Goal: Task Accomplishment & Management: Use online tool/utility

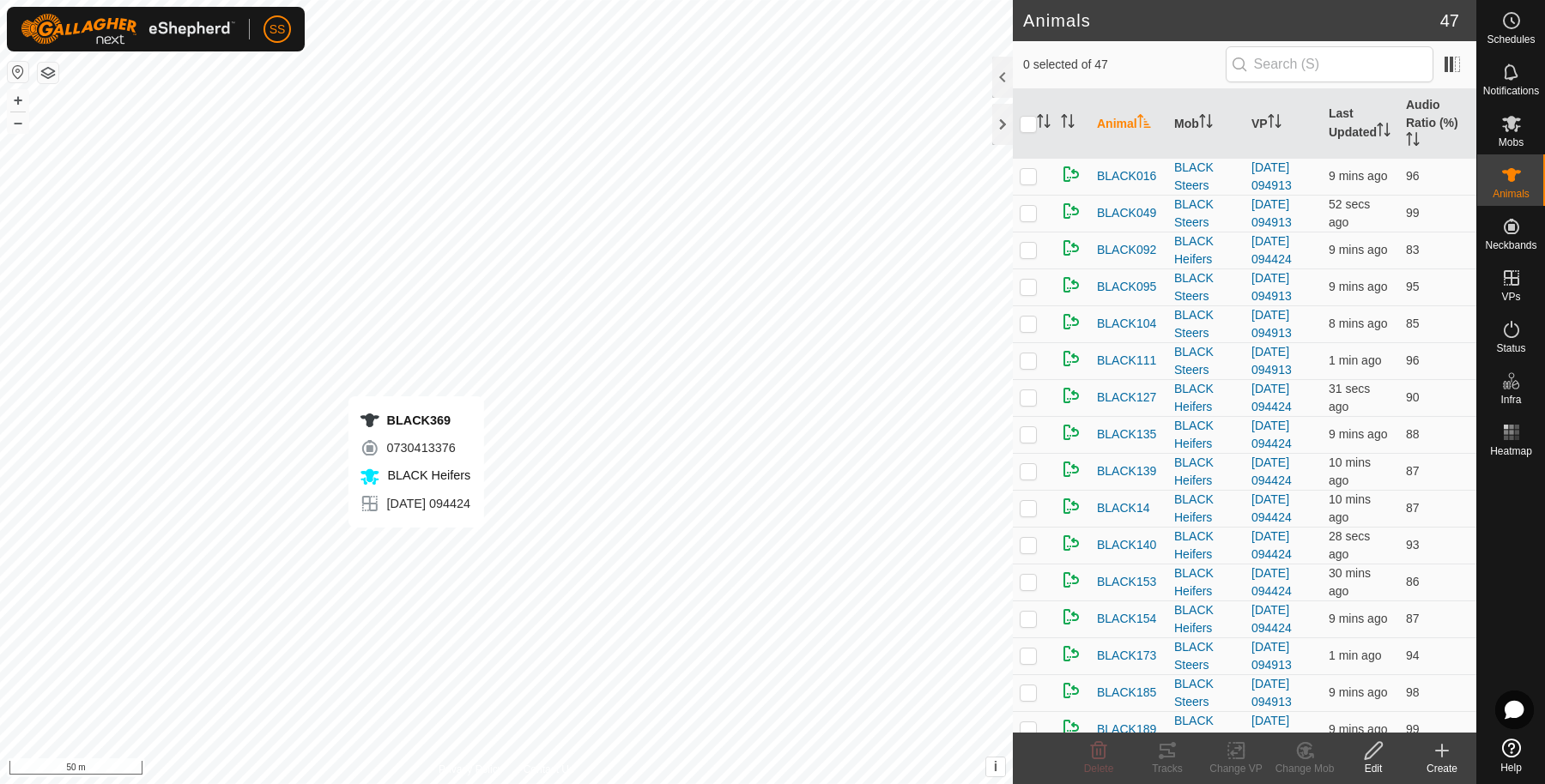
checkbox input "true"
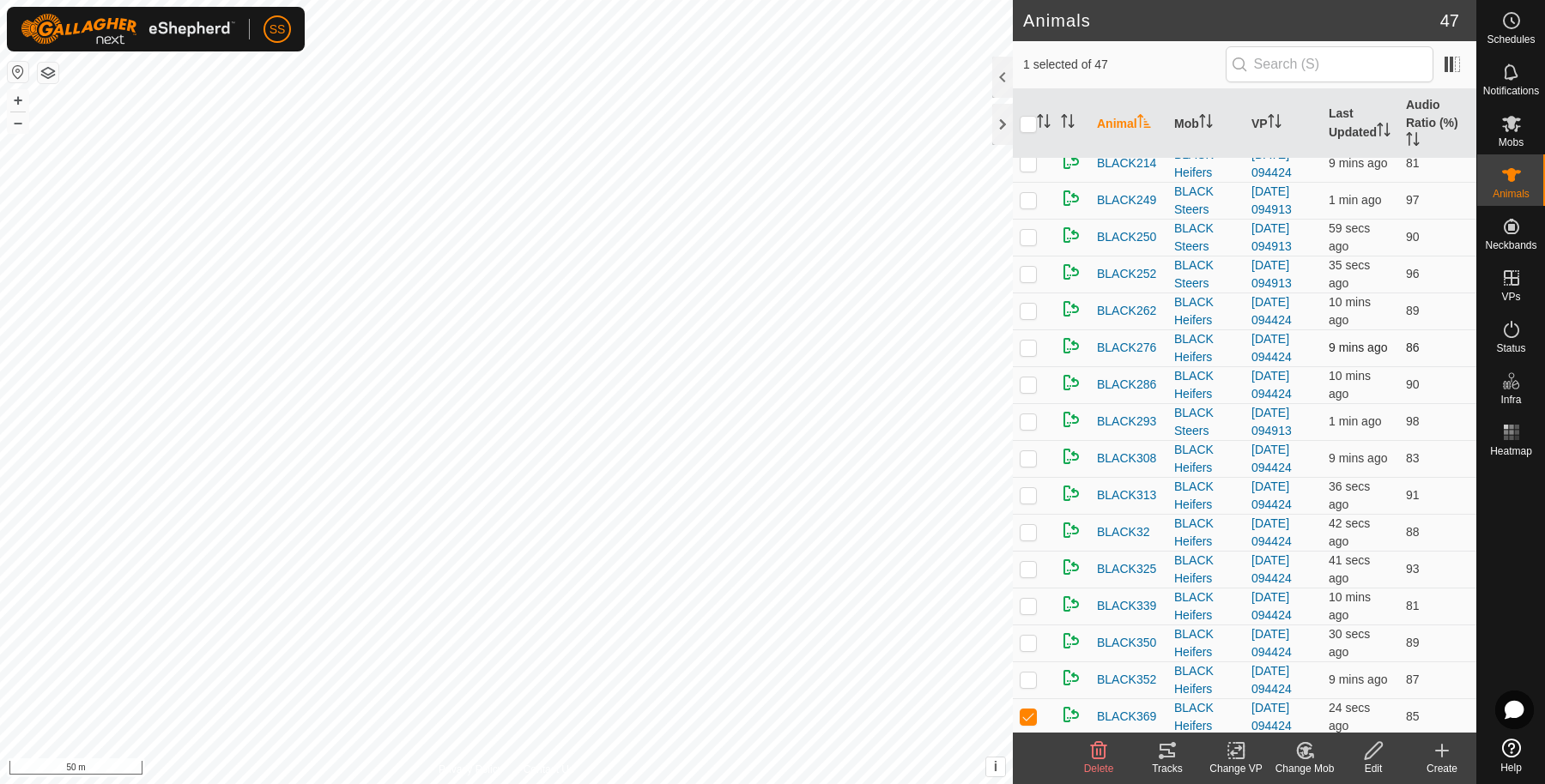
scroll to position [571, 0]
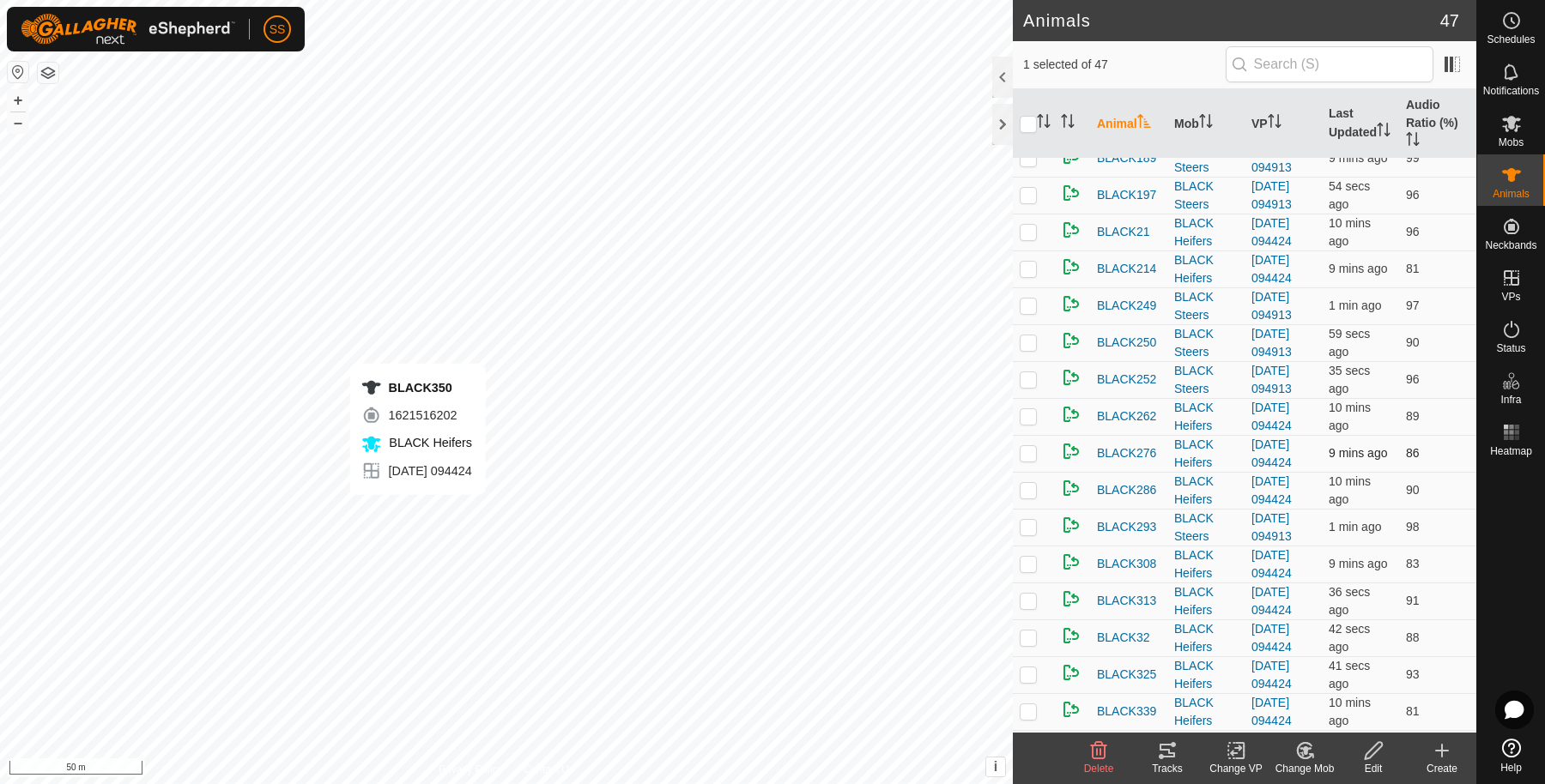
checkbox input "true"
checkbox input "false"
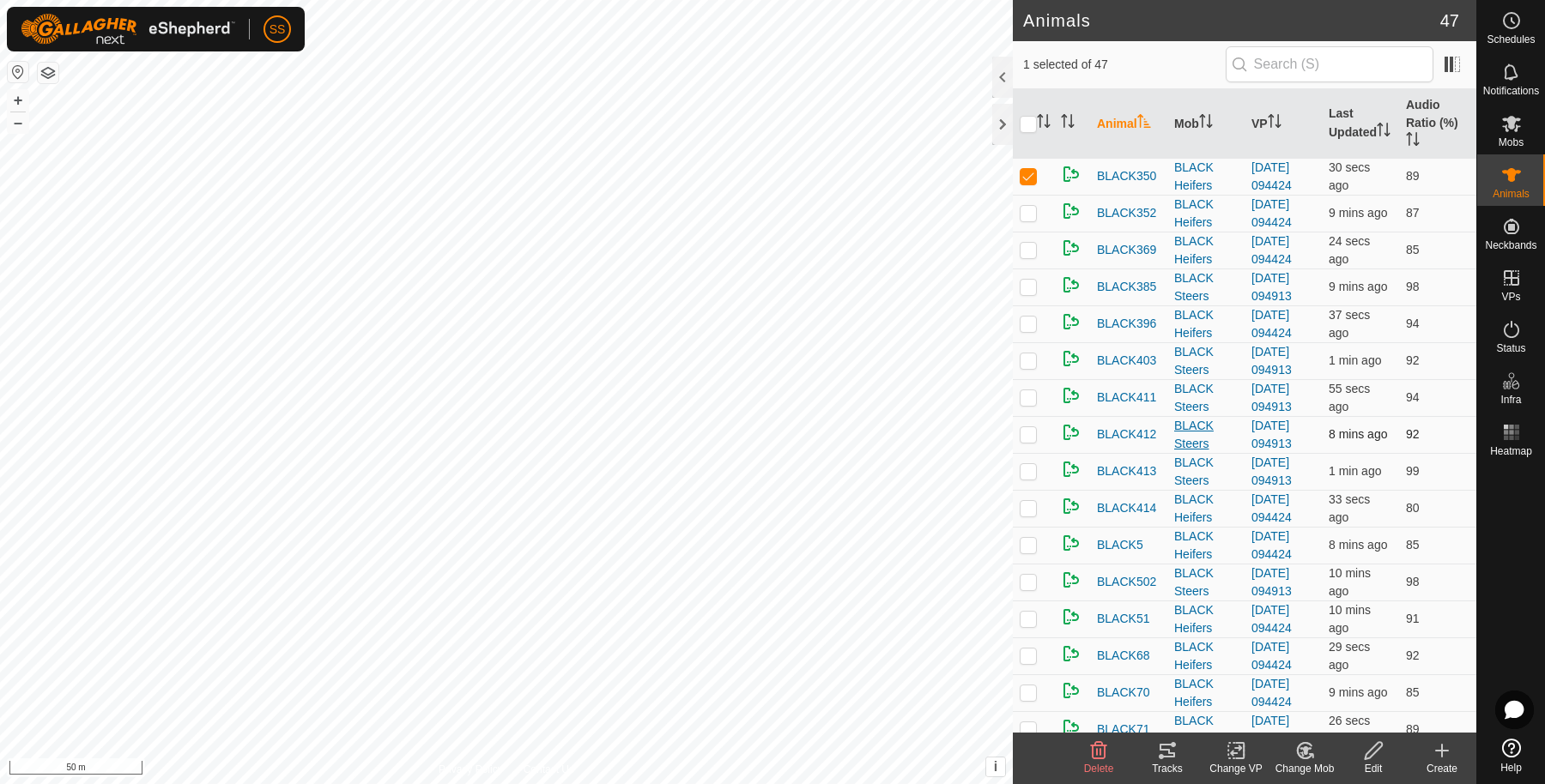
scroll to position [857, 0]
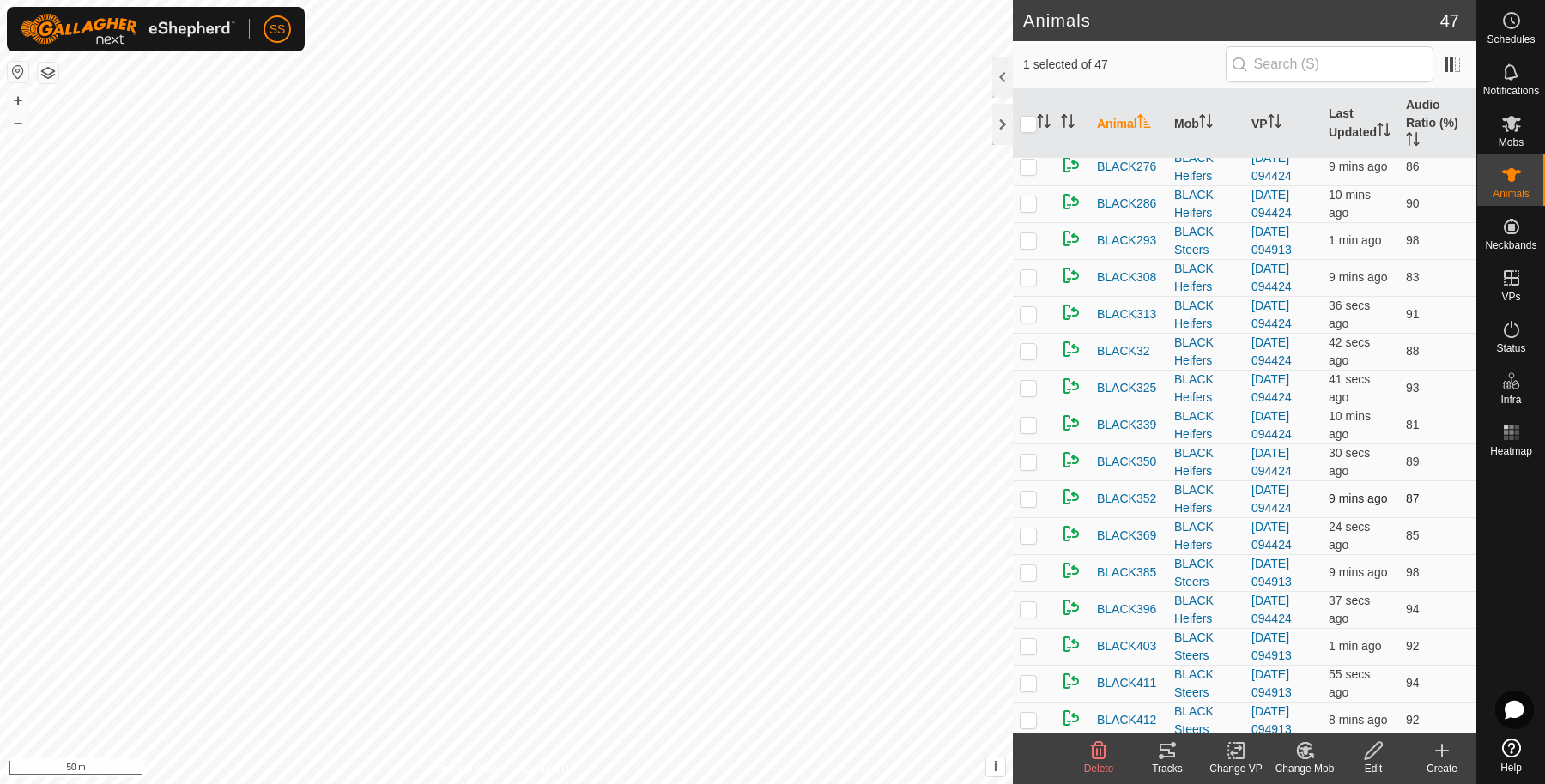
checkbox input "false"
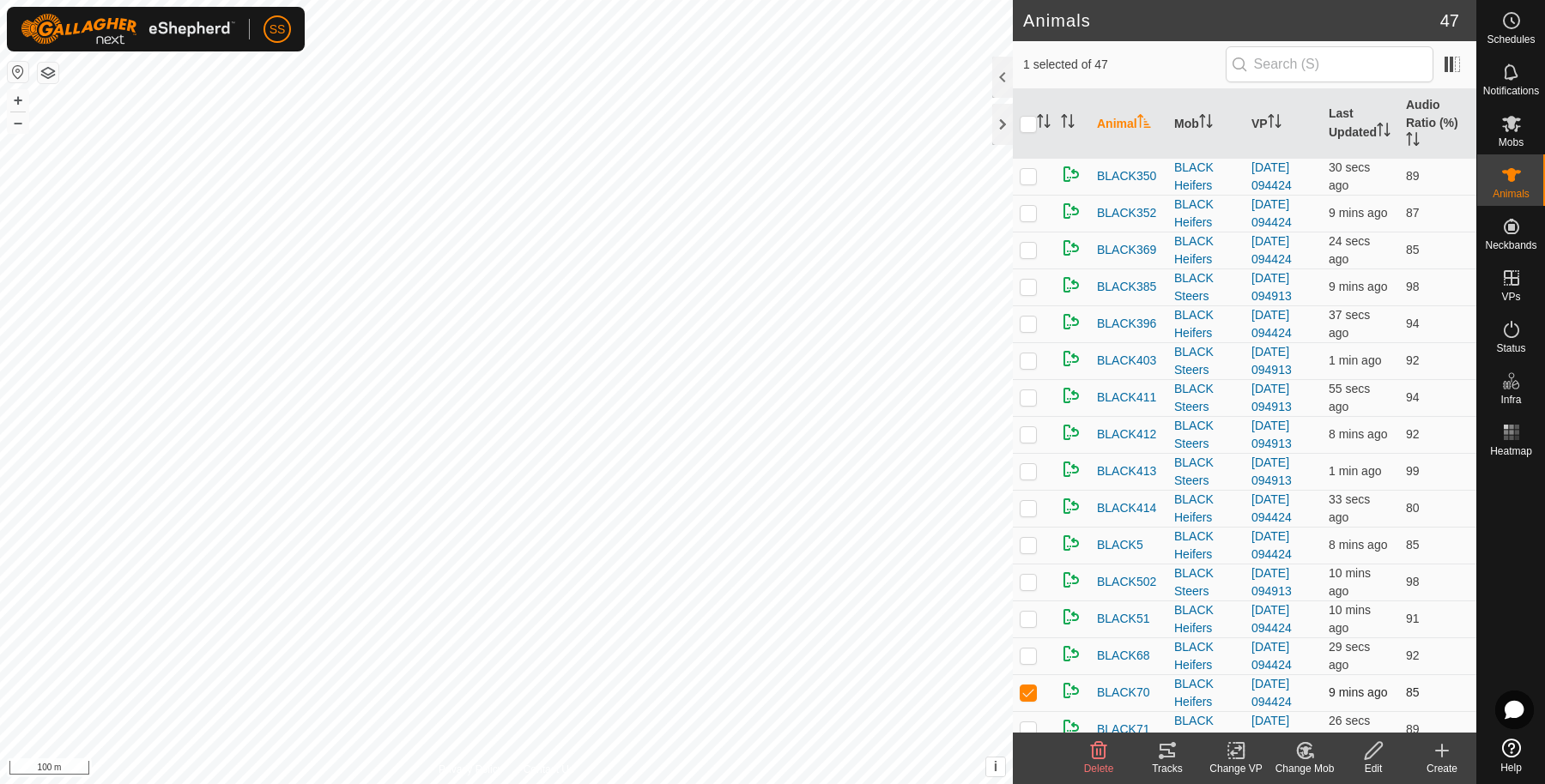
click at [1022, 685] on p-checkbox at bounding box center [1028, 691] width 17 height 14
checkbox input "false"
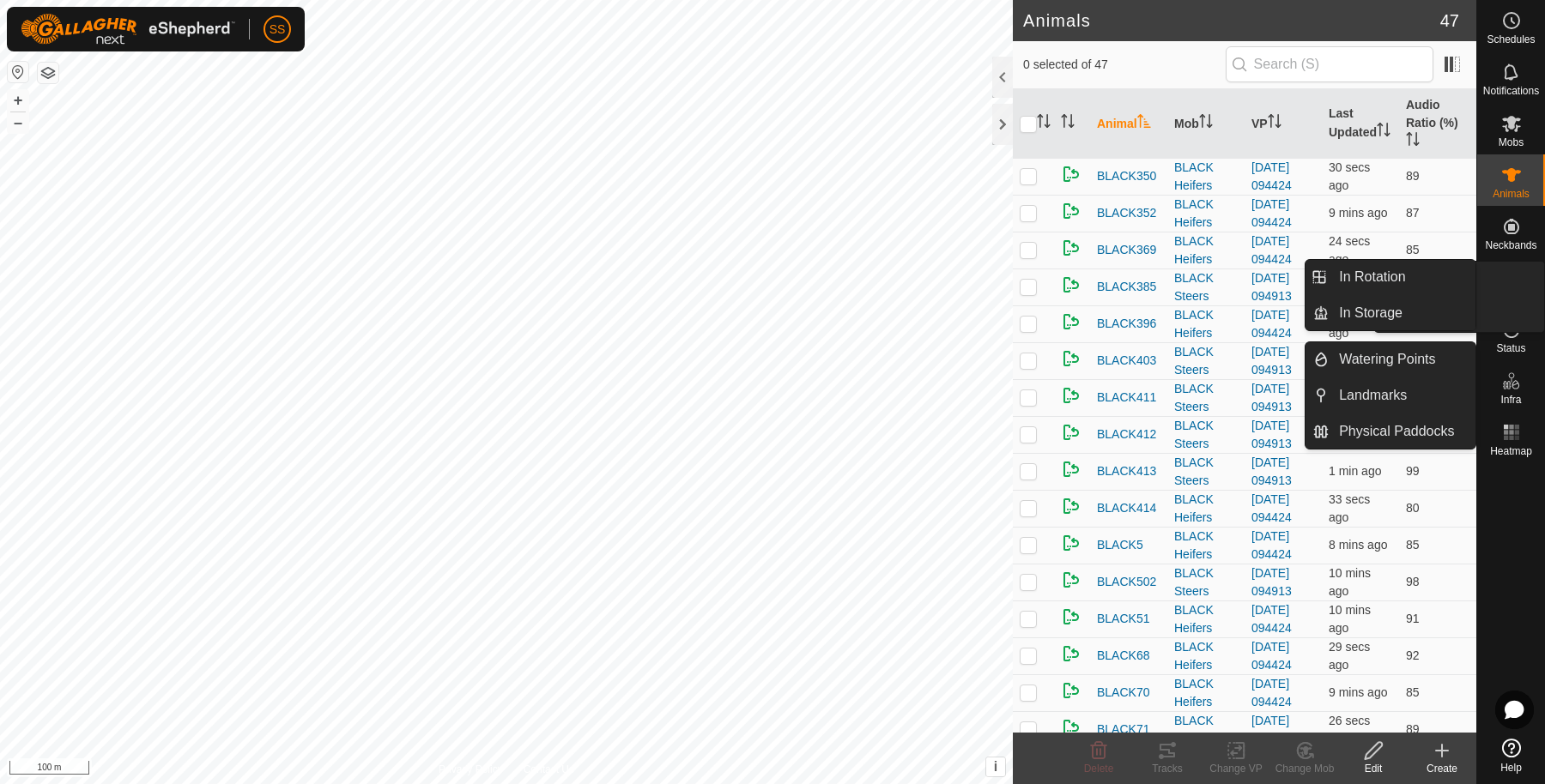
click at [1511, 271] on icon at bounding box center [1511, 277] width 20 height 20
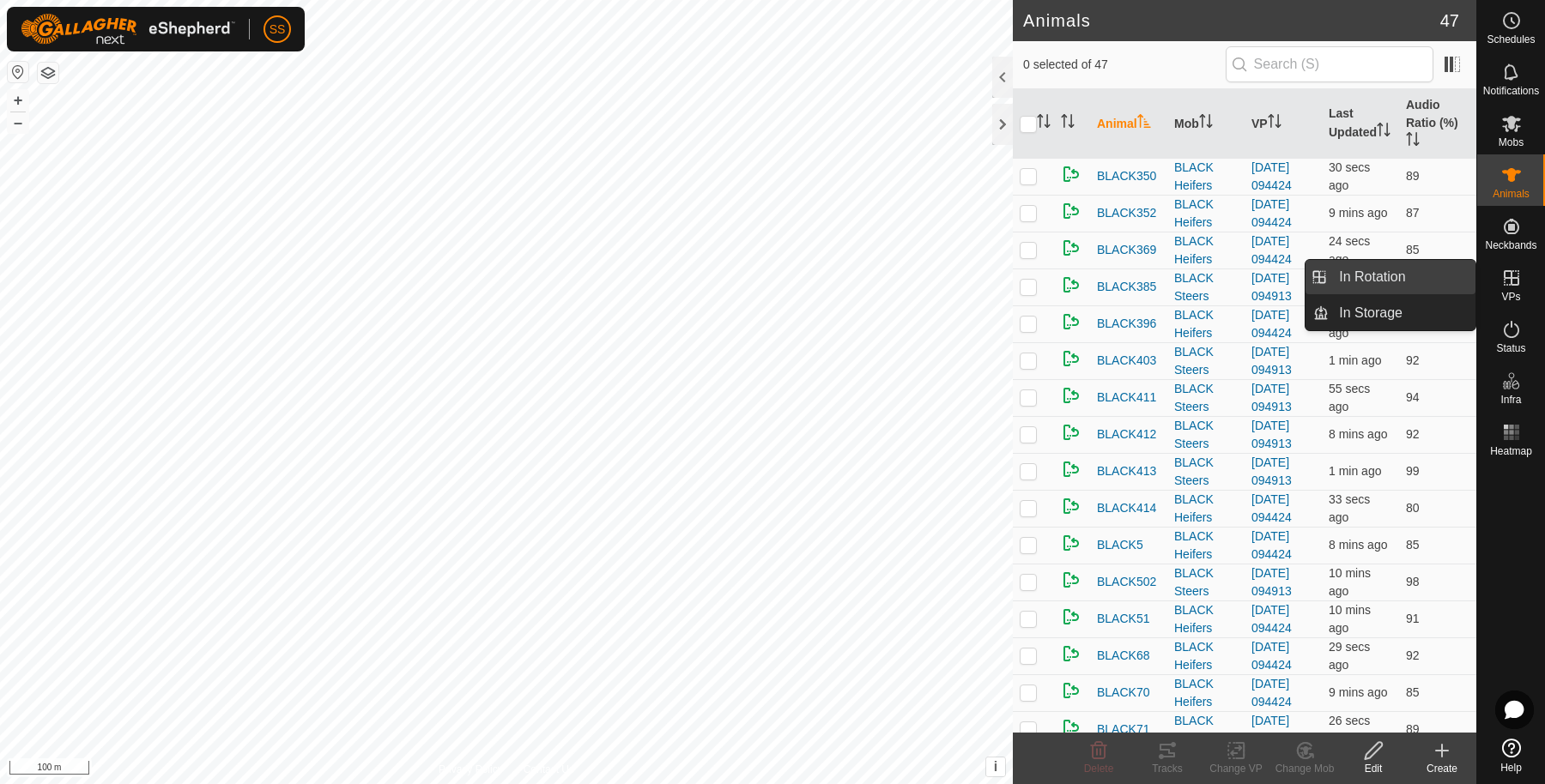
click at [1420, 279] on link "In Rotation" at bounding box center [1402, 276] width 147 height 34
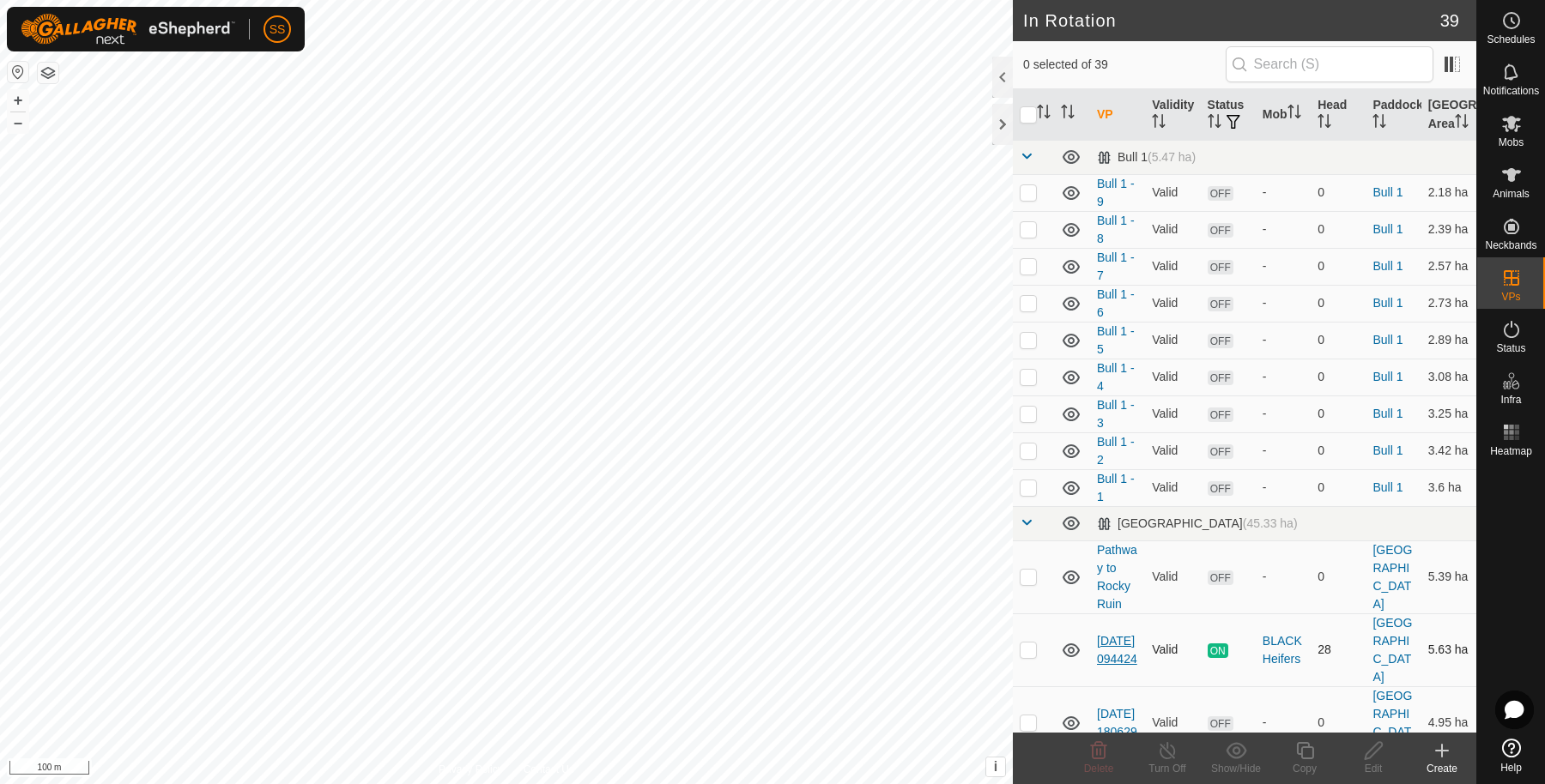
scroll to position [286, 0]
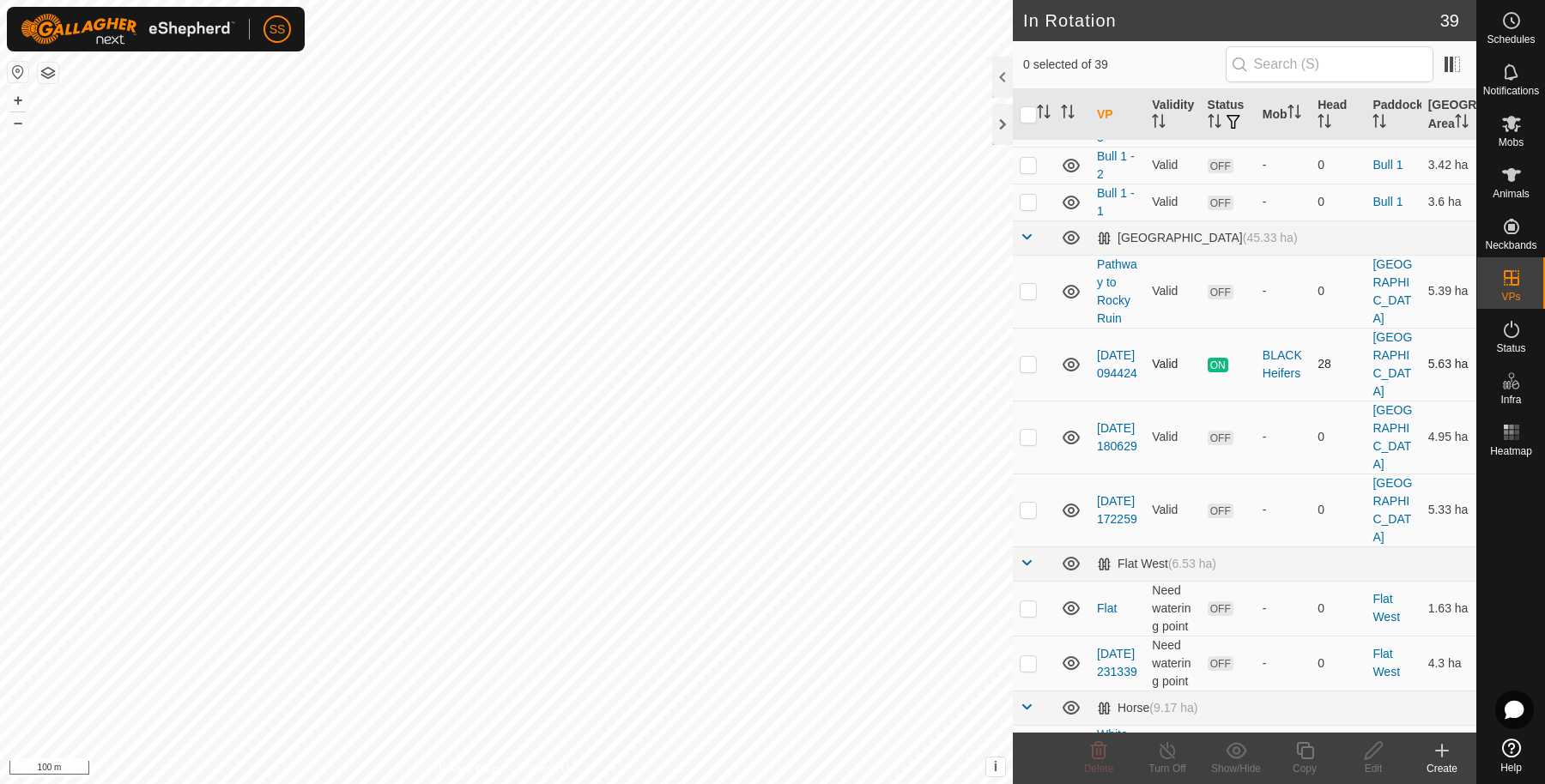
click at [1036, 371] on p-checkbox at bounding box center [1028, 364] width 17 height 14
checkbox input "true"
click at [1304, 746] on icon at bounding box center [1304, 750] width 17 height 17
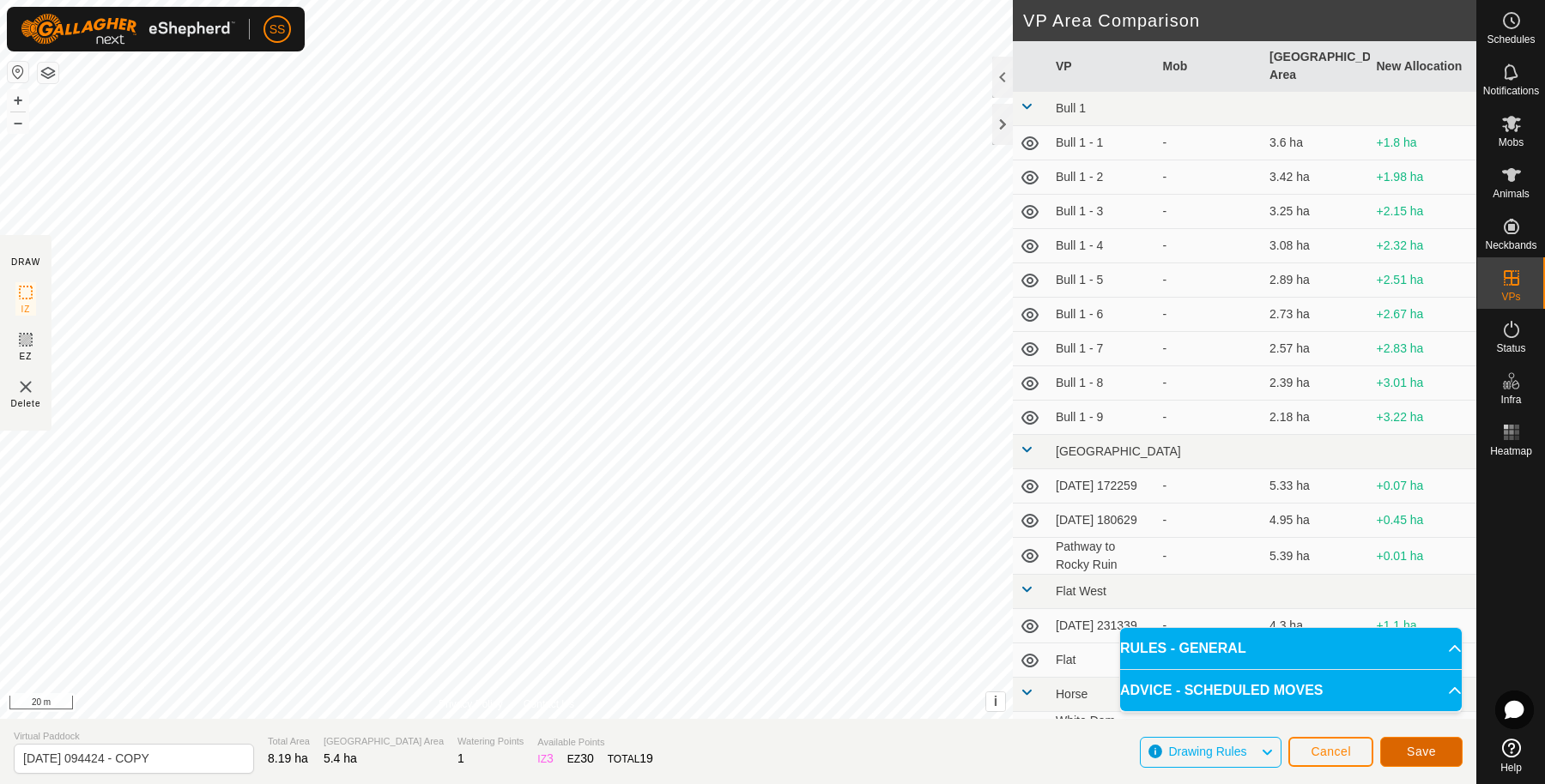
click at [1441, 737] on button "Save" at bounding box center [1421, 752] width 83 height 30
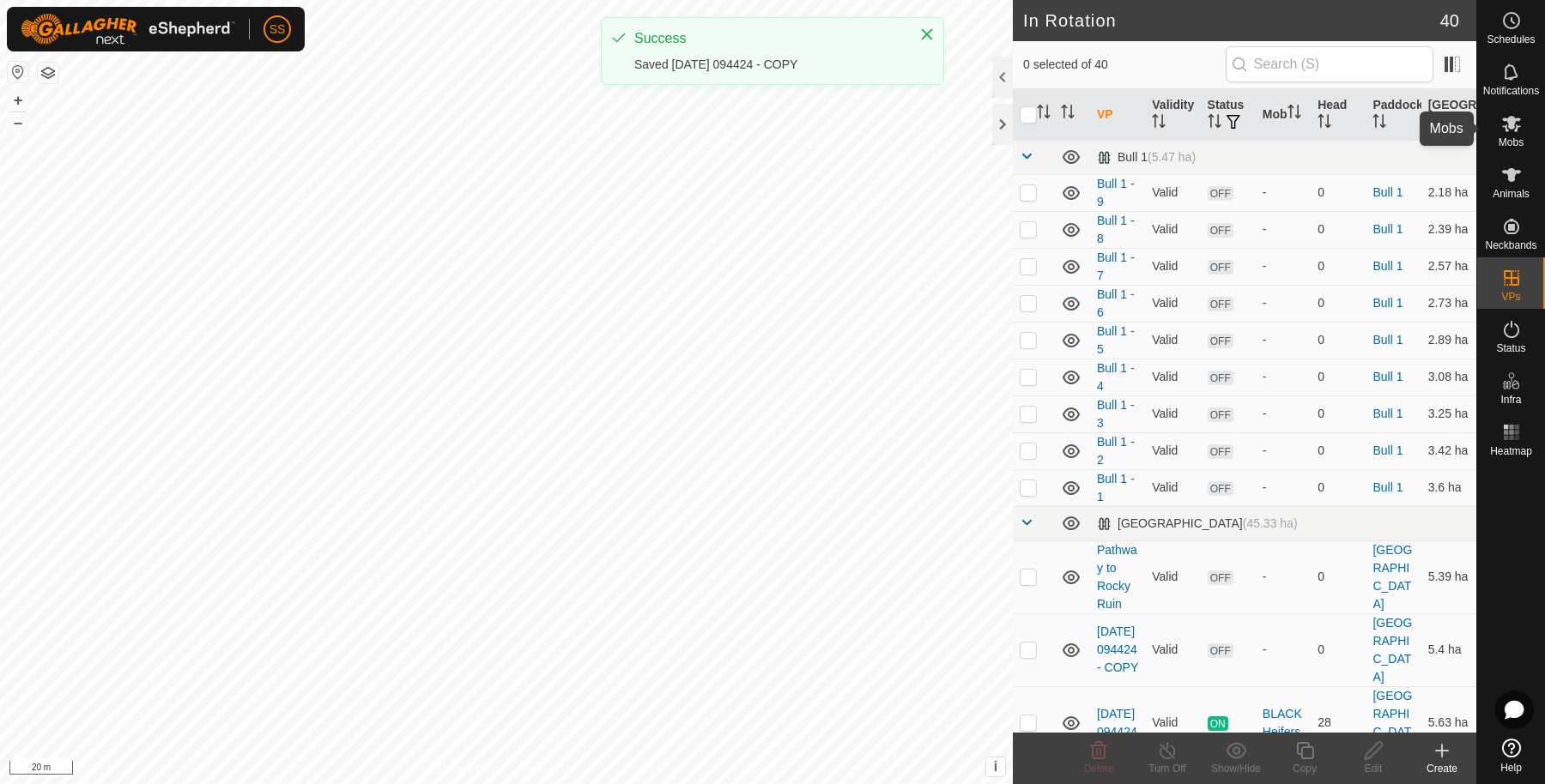
click at [1510, 129] on icon at bounding box center [1511, 123] width 20 height 20
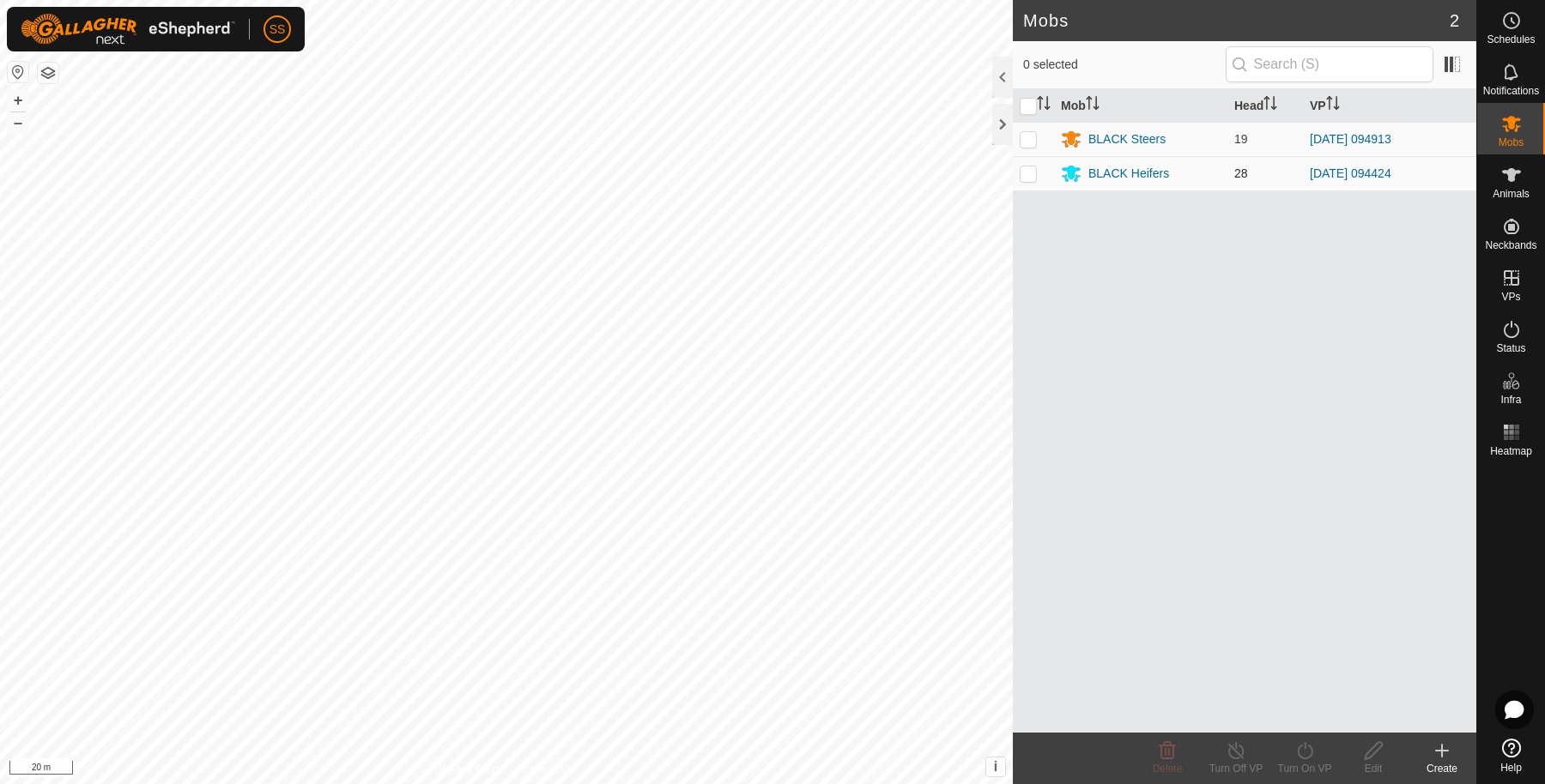
click at [1026, 180] on td at bounding box center [1032, 173] width 41 height 34
checkbox input "true"
click at [1291, 764] on div "Turn On VP" at bounding box center [1304, 768] width 69 height 16
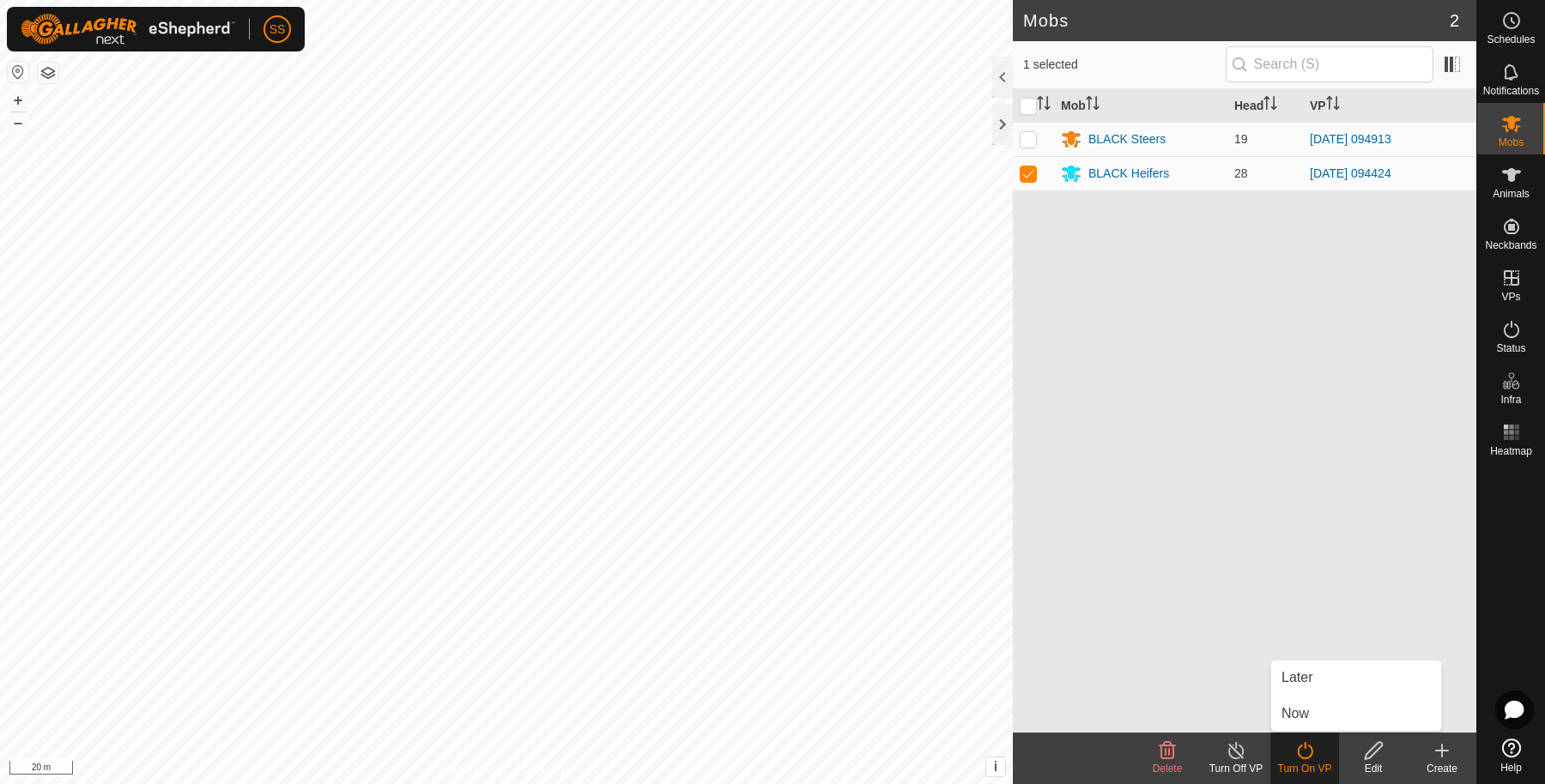
click at [1300, 711] on span "Now" at bounding box center [1295, 713] width 28 height 20
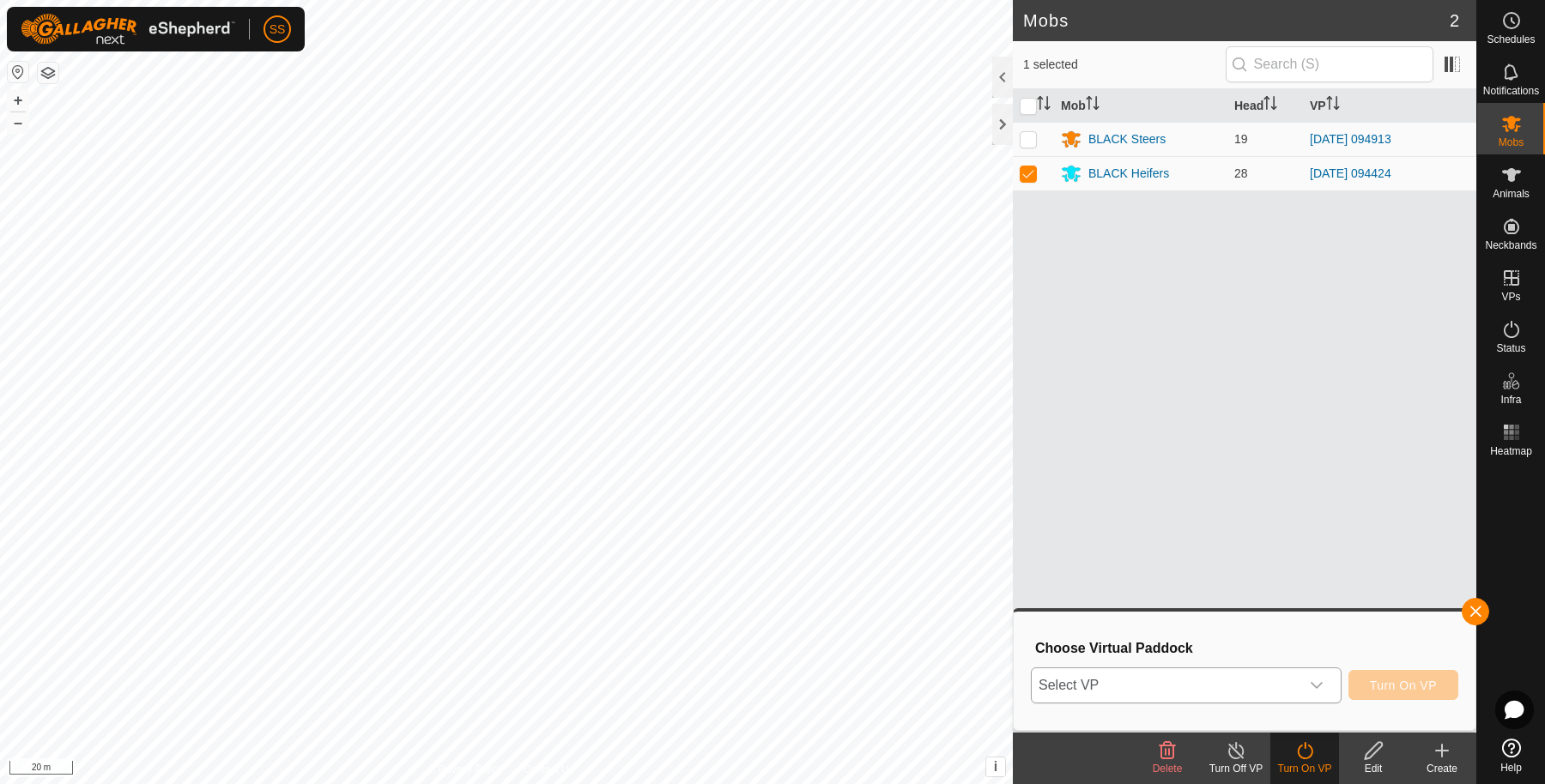
click at [1143, 679] on span "Select VP" at bounding box center [1165, 685] width 267 height 34
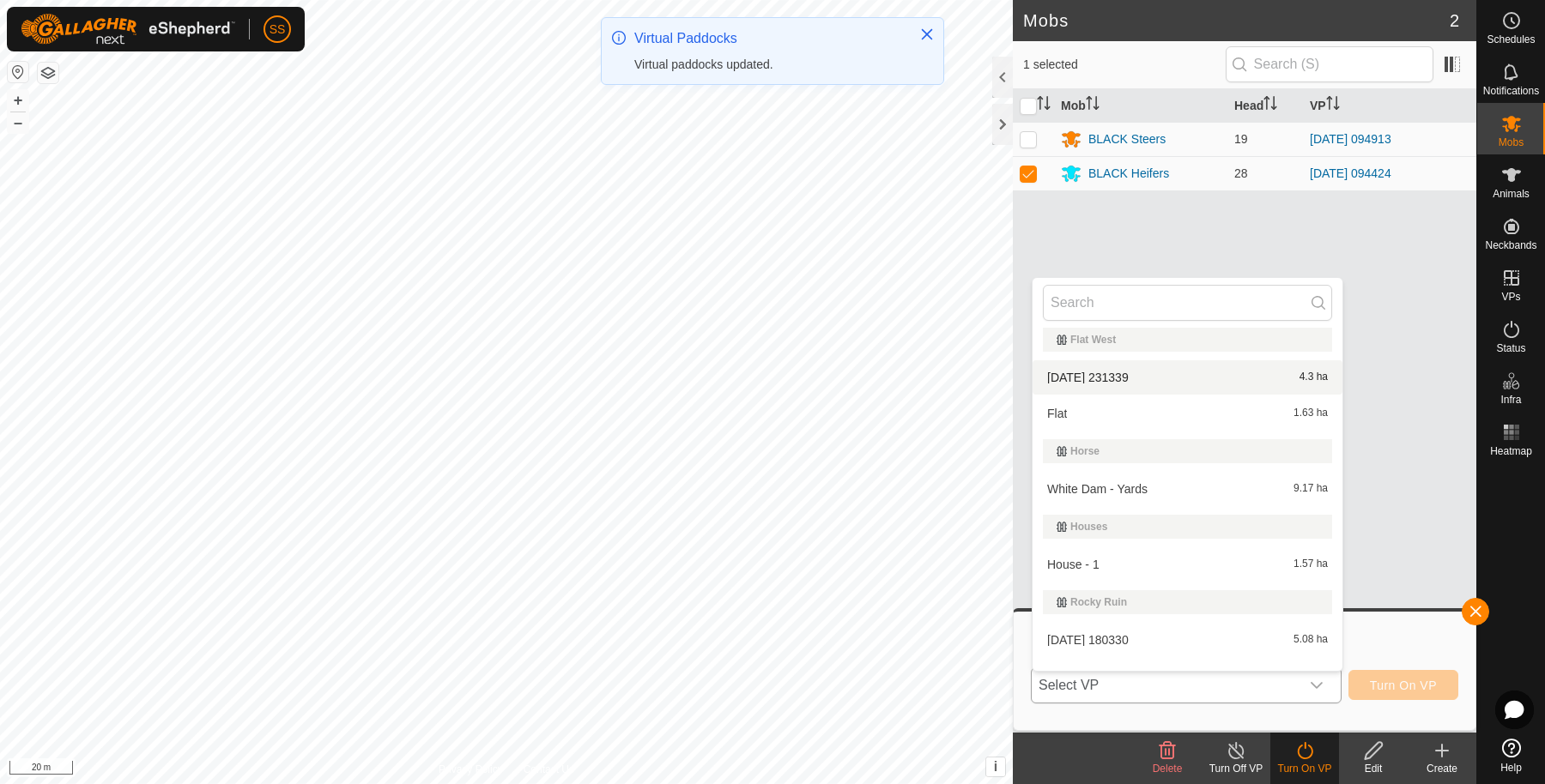
scroll to position [305, 0]
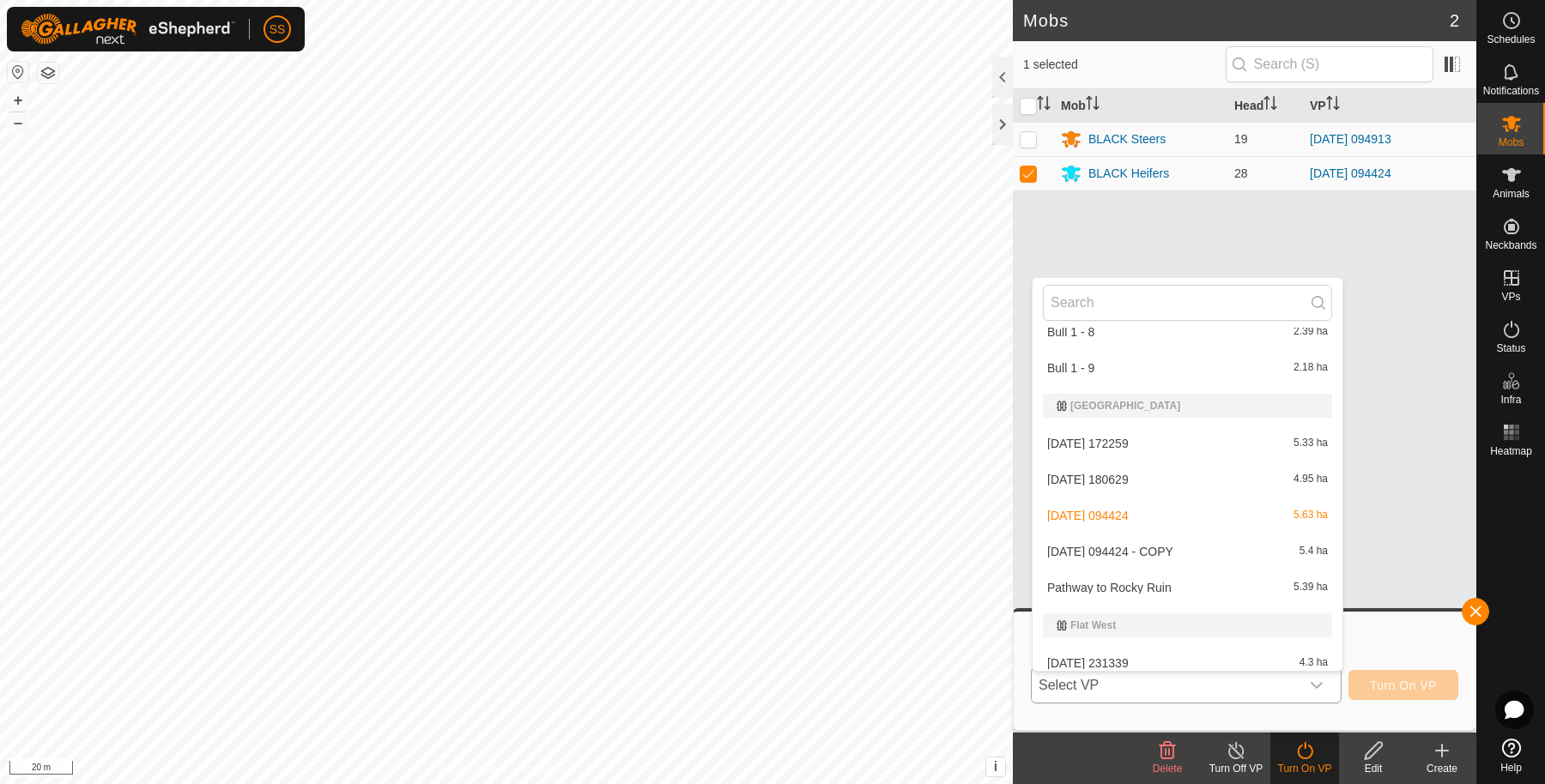
click at [1130, 554] on li "2025-08-12 094424 - COPY 5.4 ha" at bounding box center [1187, 551] width 310 height 34
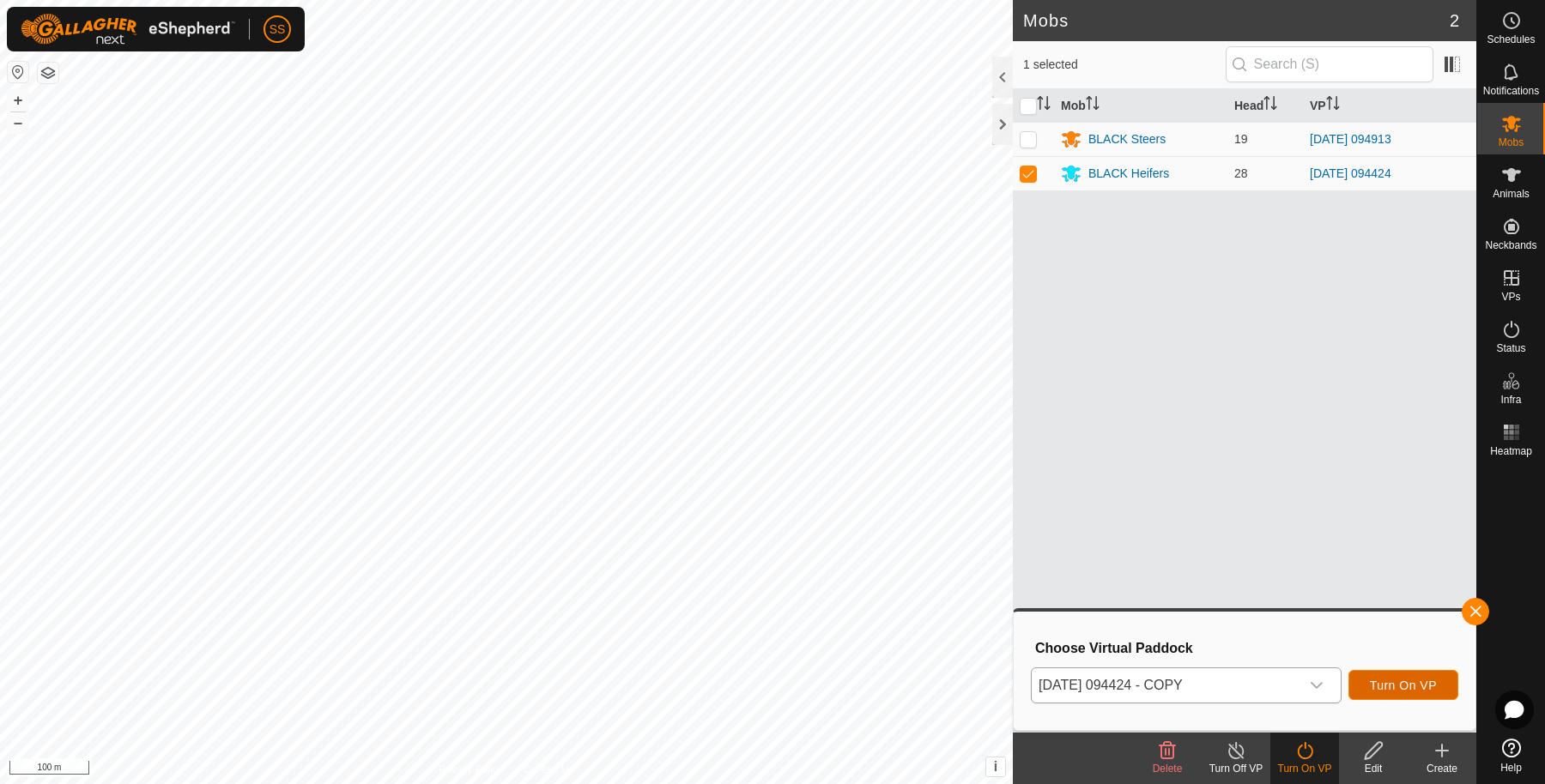
click at [1370, 679] on span "Turn On VP" at bounding box center [1403, 685] width 67 height 14
